Goal: Information Seeking & Learning: Learn about a topic

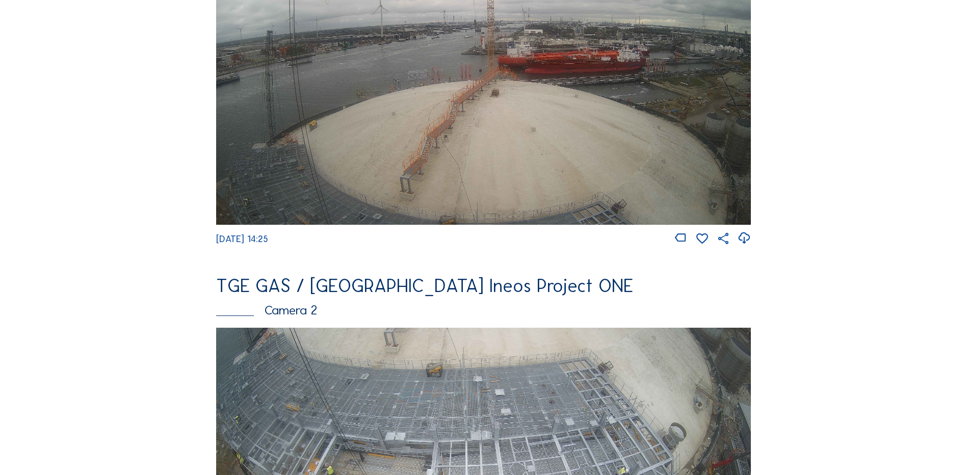
scroll to position [255, 0]
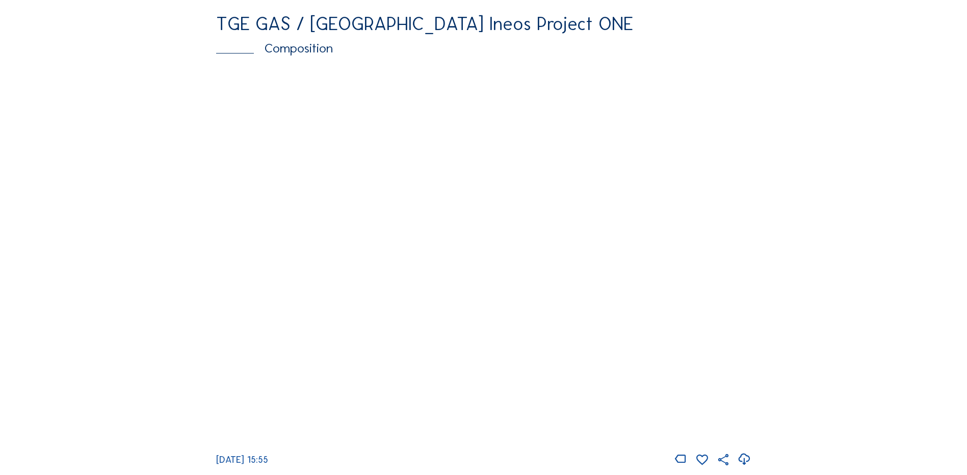
scroll to position [1427, 0]
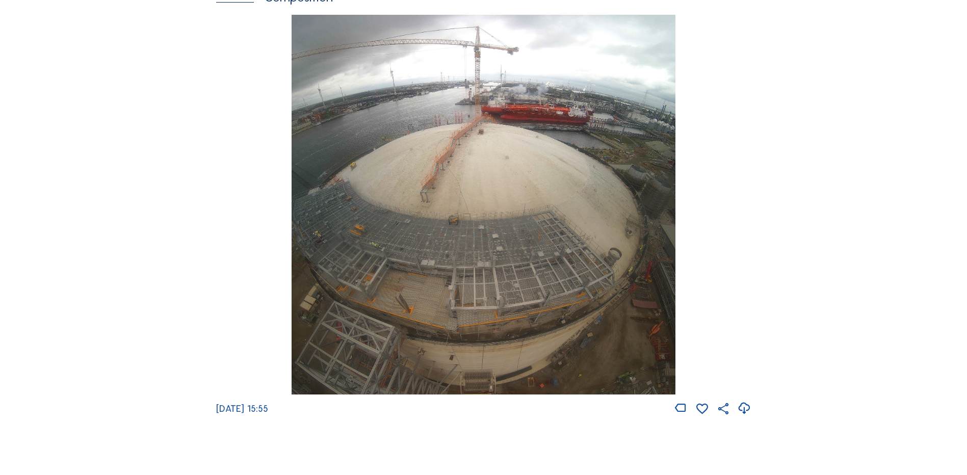
click at [449, 218] on img at bounding box center [483, 205] width 383 height 380
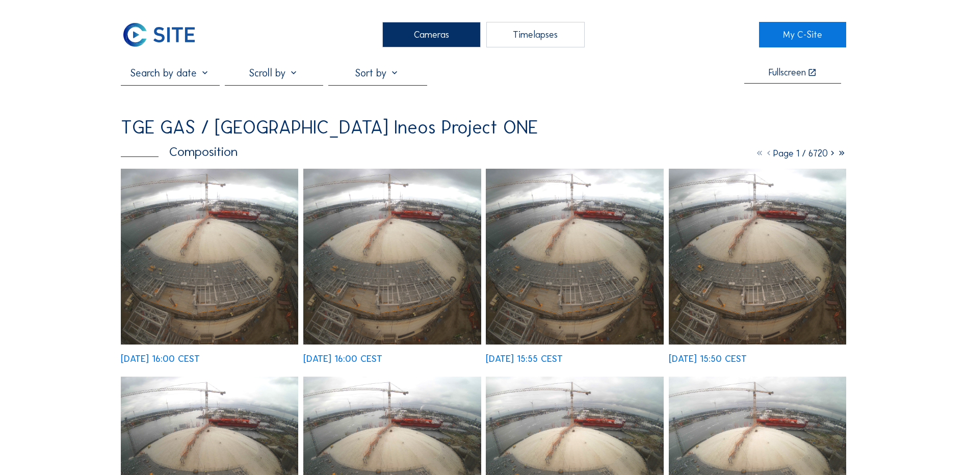
click at [193, 244] on img at bounding box center [209, 257] width 177 height 176
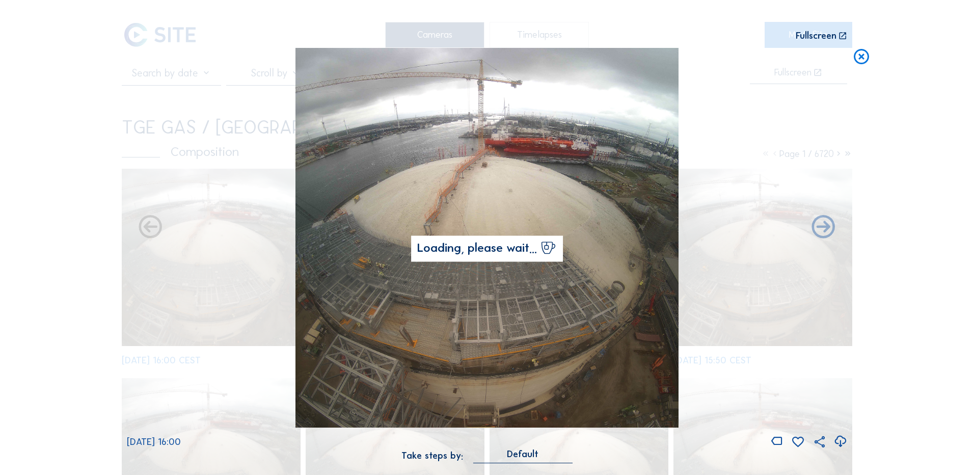
click at [839, 441] on icon at bounding box center [841, 441] width 14 height 17
drag, startPoint x: 85, startPoint y: 196, endPoint x: 225, endPoint y: 170, distance: 143.1
click at [85, 196] on div "Scroll to travel through time | Press 'Alt' Button + Scroll to Zoom | Click and…" at bounding box center [487, 237] width 974 height 475
click at [864, 58] on icon at bounding box center [862, 57] width 18 height 19
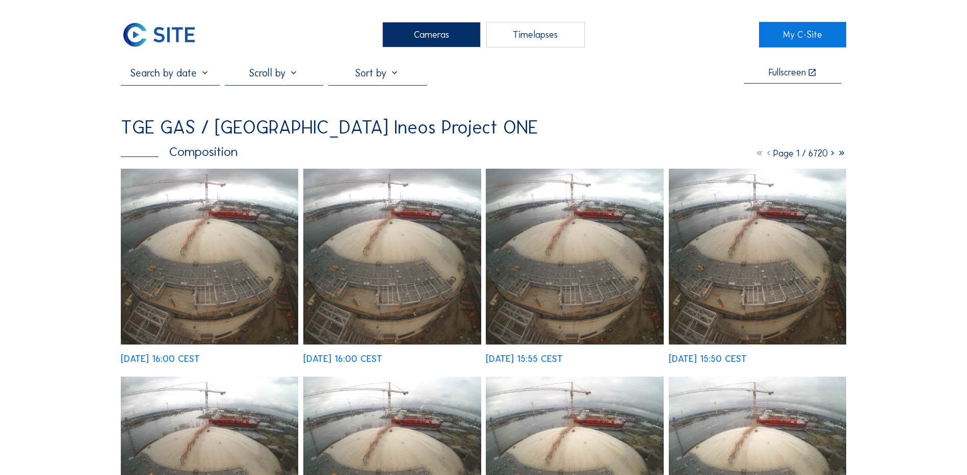
click at [429, 38] on div "Cameras" at bounding box center [431, 34] width 98 height 25
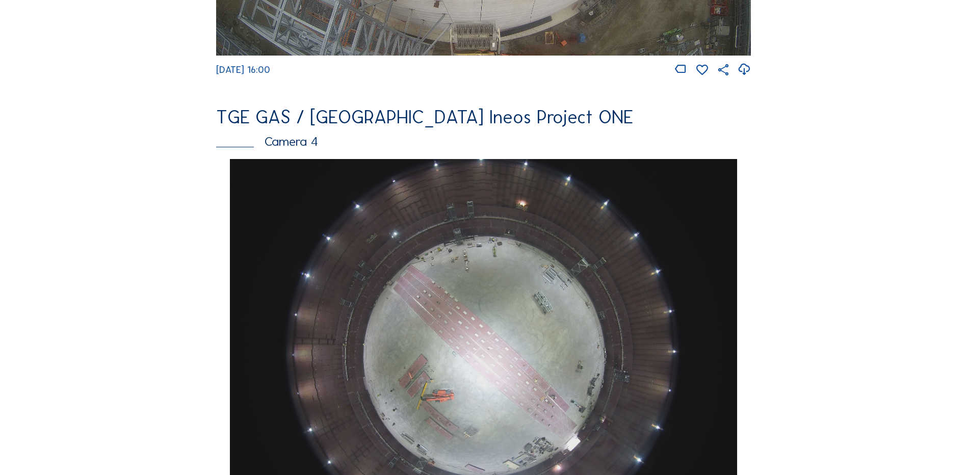
scroll to position [917, 0]
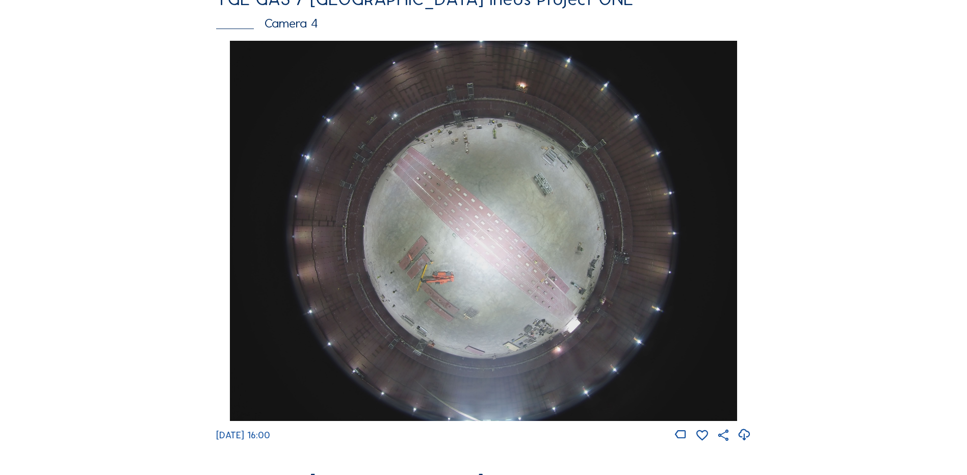
click at [445, 209] on img at bounding box center [483, 231] width 507 height 380
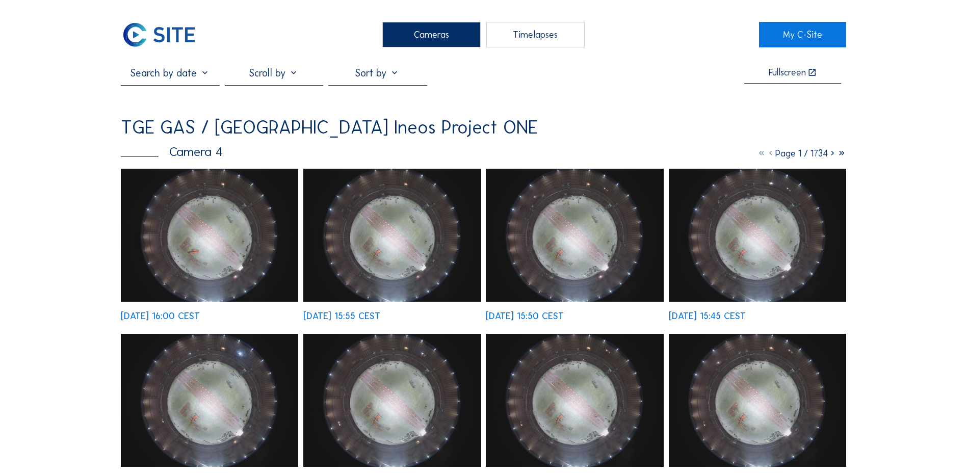
click at [197, 210] on img at bounding box center [209, 235] width 177 height 133
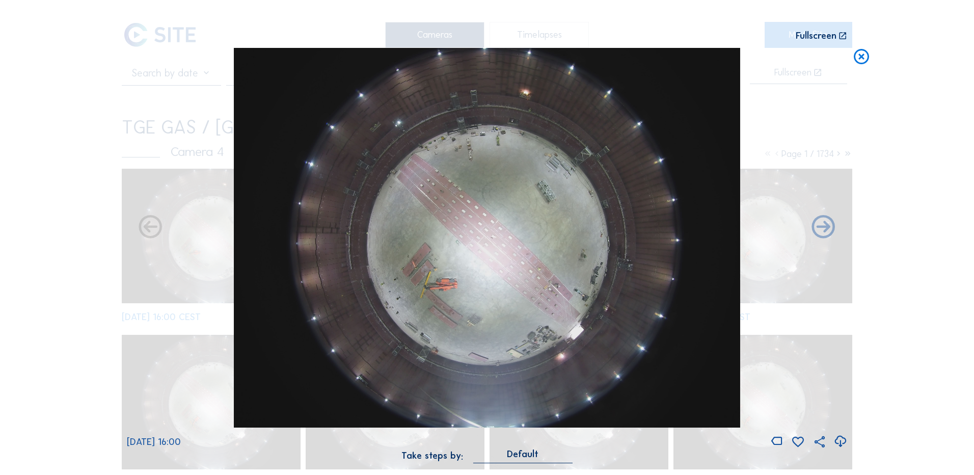
click at [841, 442] on icon at bounding box center [841, 441] width 14 height 17
click at [67, 269] on div "Scroll to travel through time | Press 'Alt' Button + Scroll to Zoom | Click and…" at bounding box center [487, 237] width 974 height 475
click at [862, 56] on icon at bounding box center [862, 57] width 18 height 19
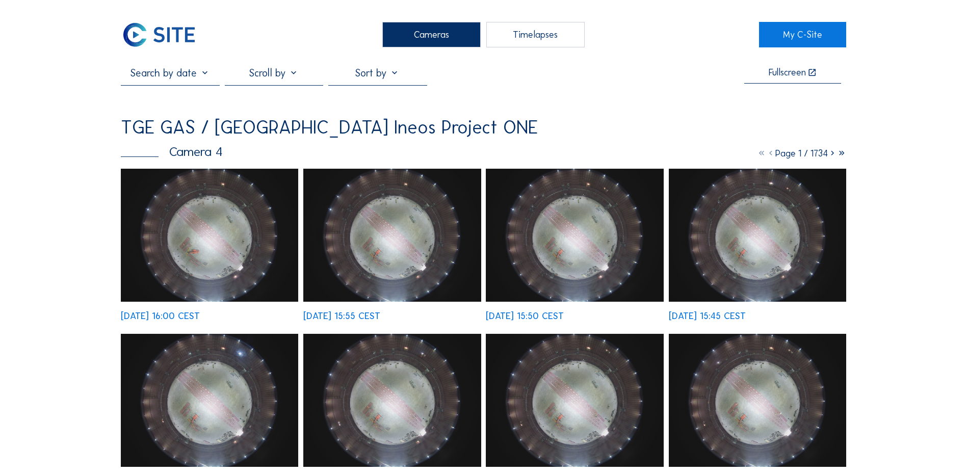
click at [433, 39] on div "Cameras" at bounding box center [431, 34] width 98 height 25
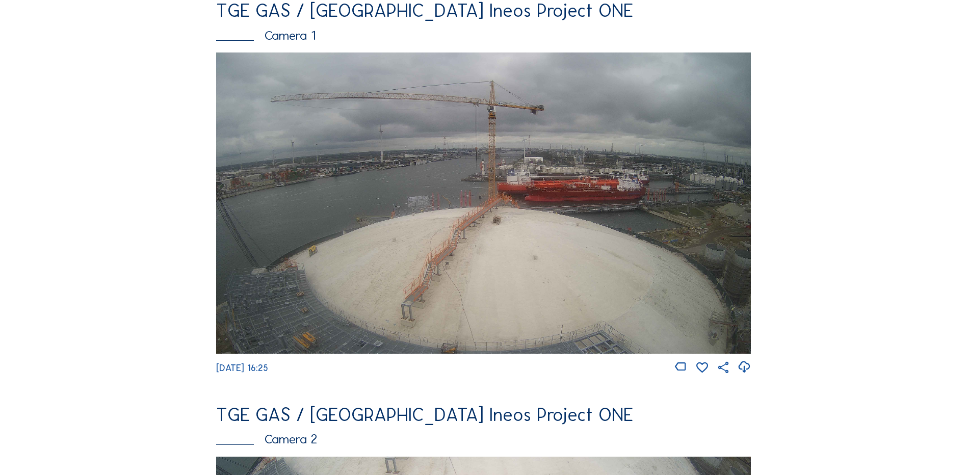
scroll to position [153, 0]
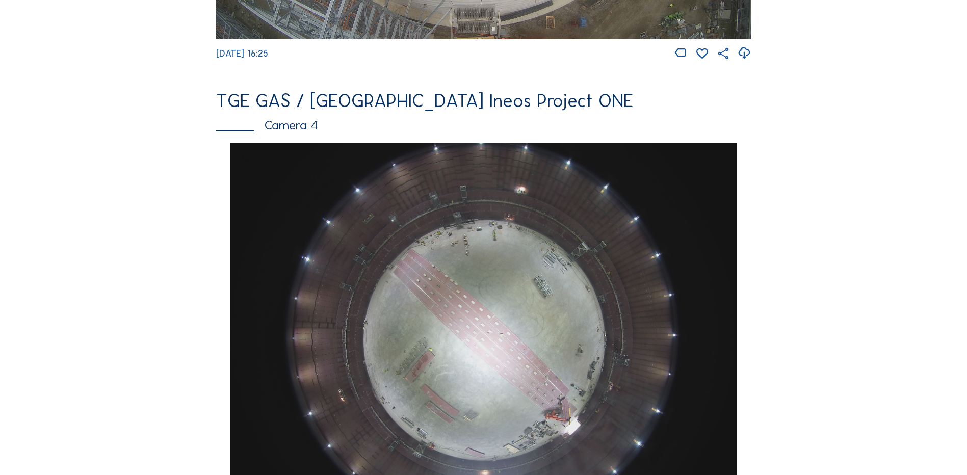
scroll to position [459, 0]
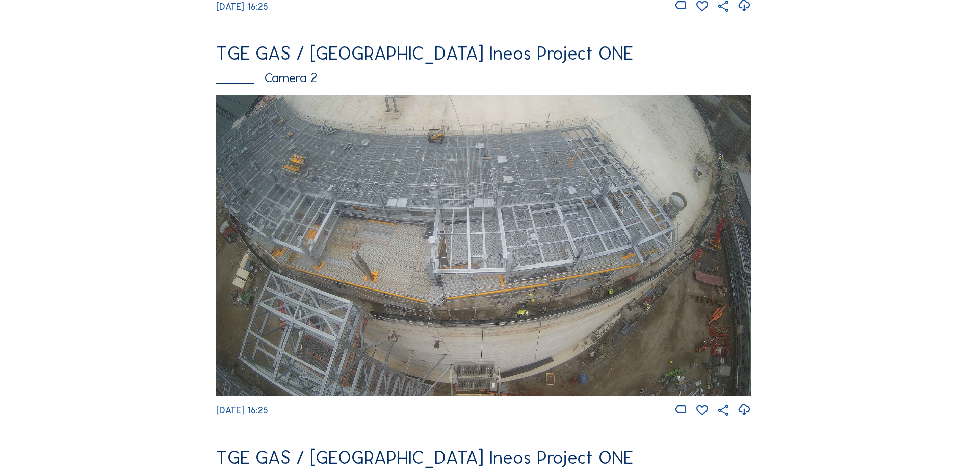
click at [430, 208] on img at bounding box center [483, 245] width 535 height 301
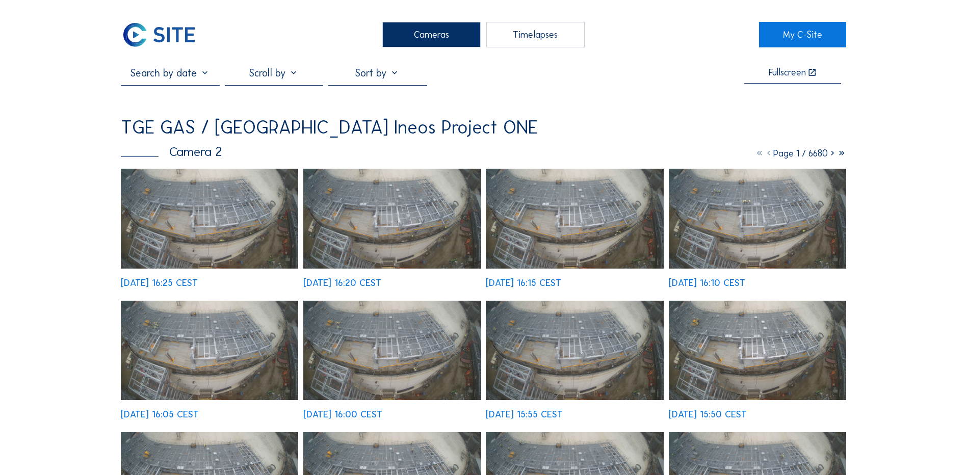
click at [195, 210] on img at bounding box center [209, 219] width 177 height 100
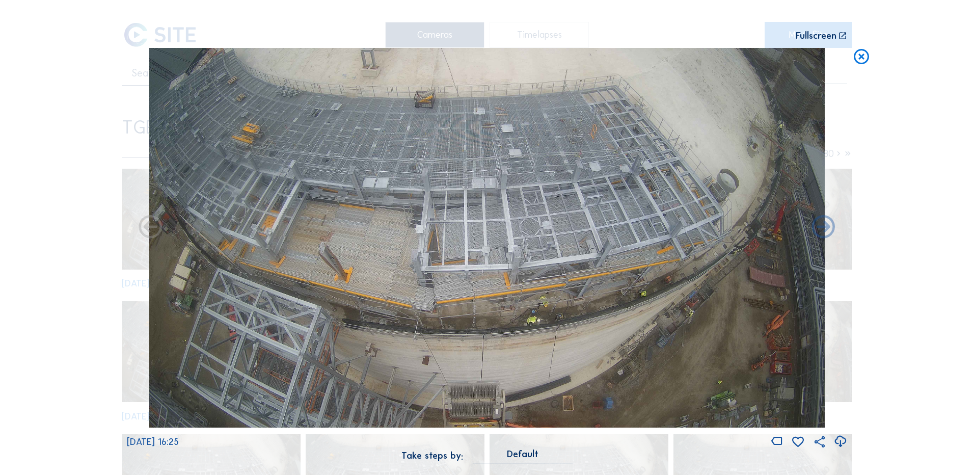
click at [840, 441] on icon at bounding box center [841, 441] width 14 height 17
click at [861, 58] on icon at bounding box center [862, 57] width 18 height 19
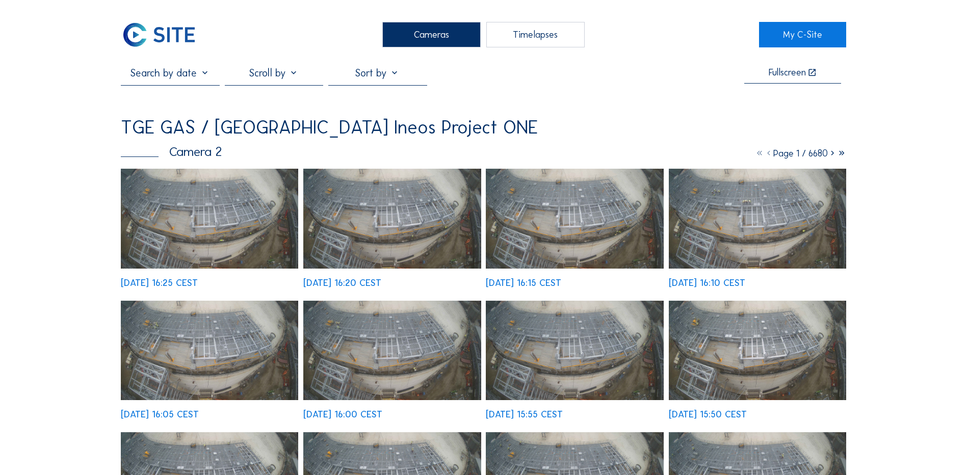
click at [437, 32] on div "Cameras" at bounding box center [431, 34] width 98 height 25
